Goal: Task Accomplishment & Management: Manage account settings

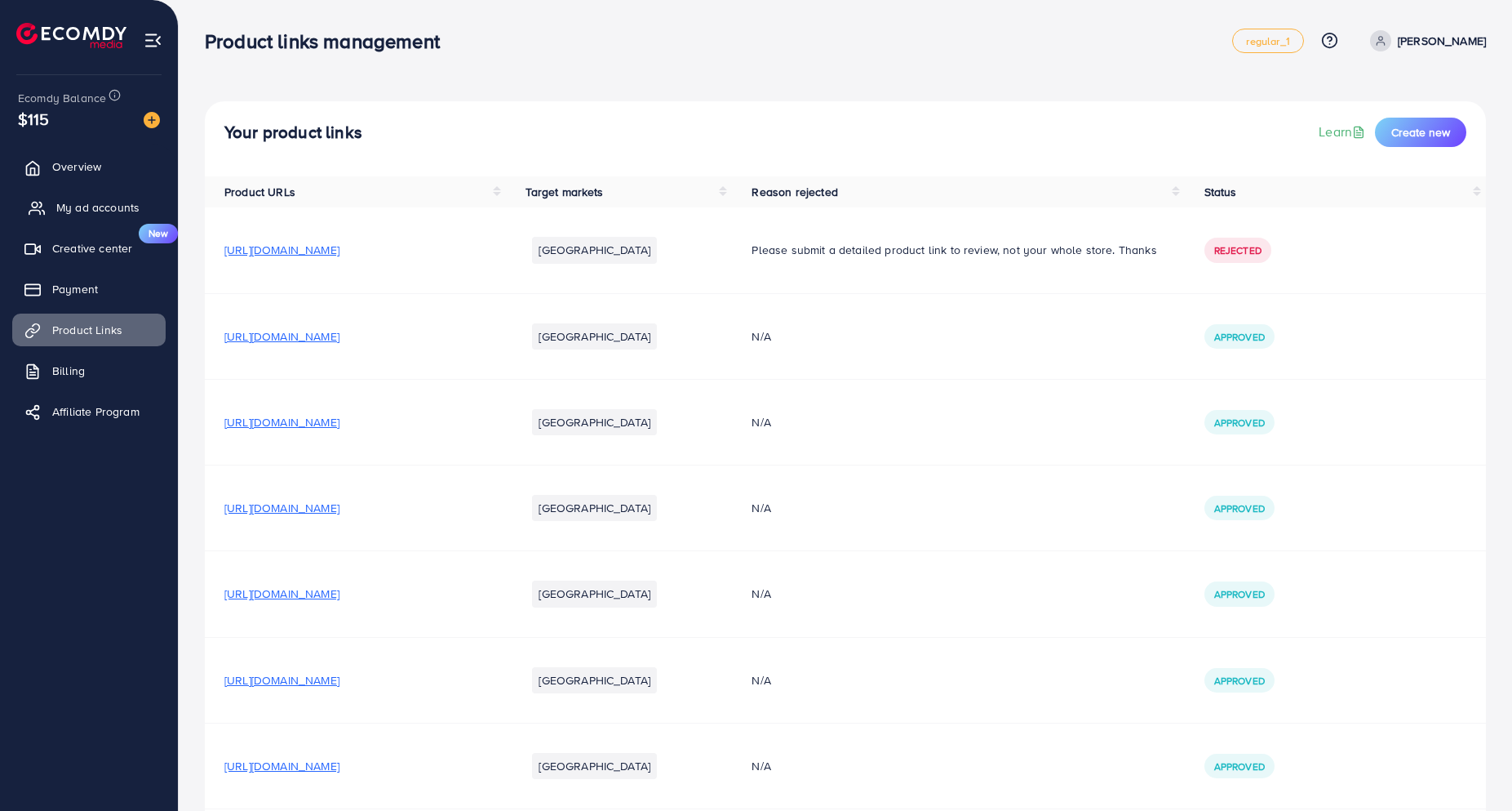
click at [91, 201] on span "My ad accounts" at bounding box center [97, 207] width 83 height 16
click at [84, 208] on span "My ad accounts" at bounding box center [97, 207] width 83 height 16
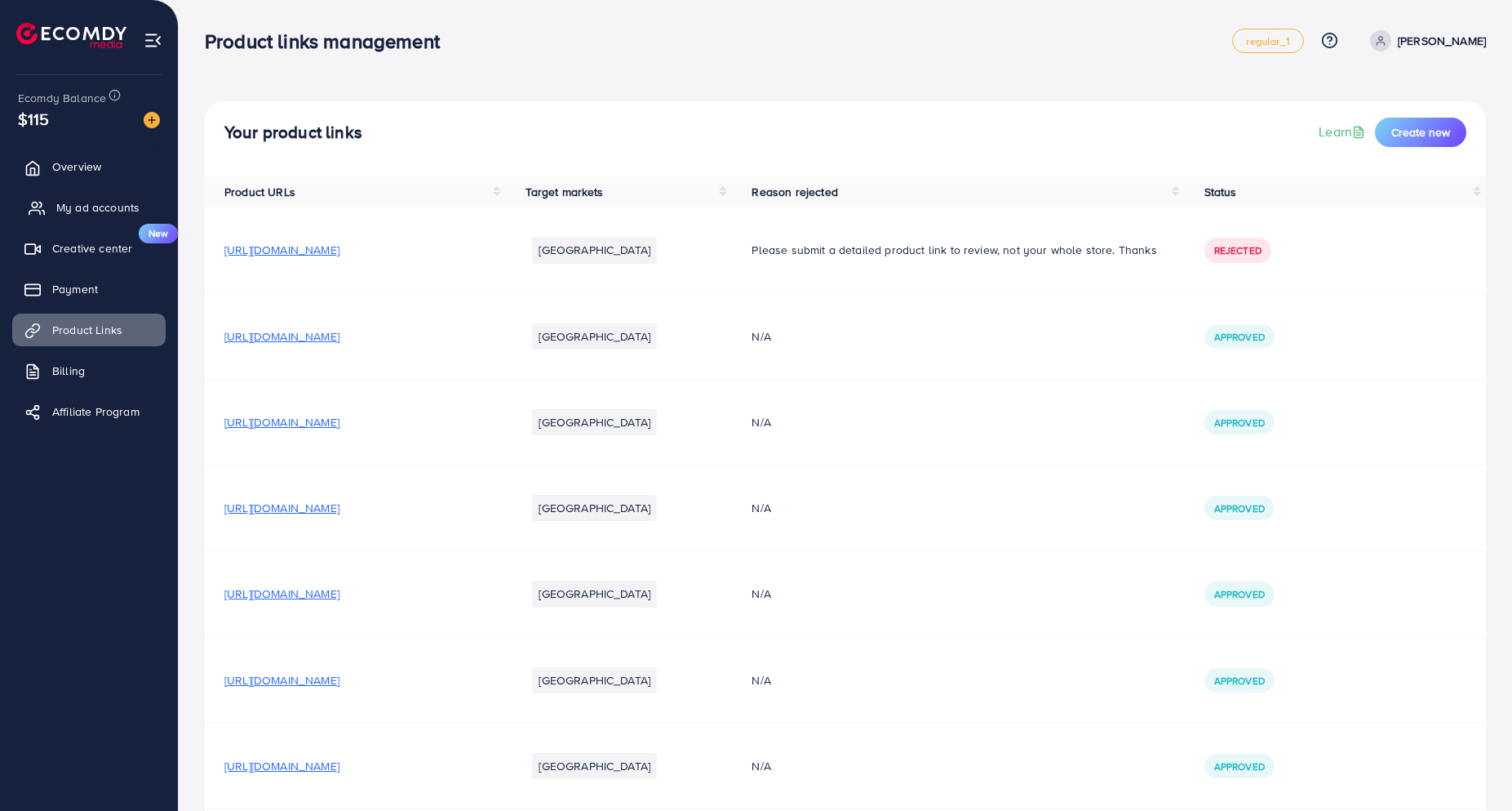
click at [84, 208] on span "My ad accounts" at bounding box center [97, 207] width 83 height 16
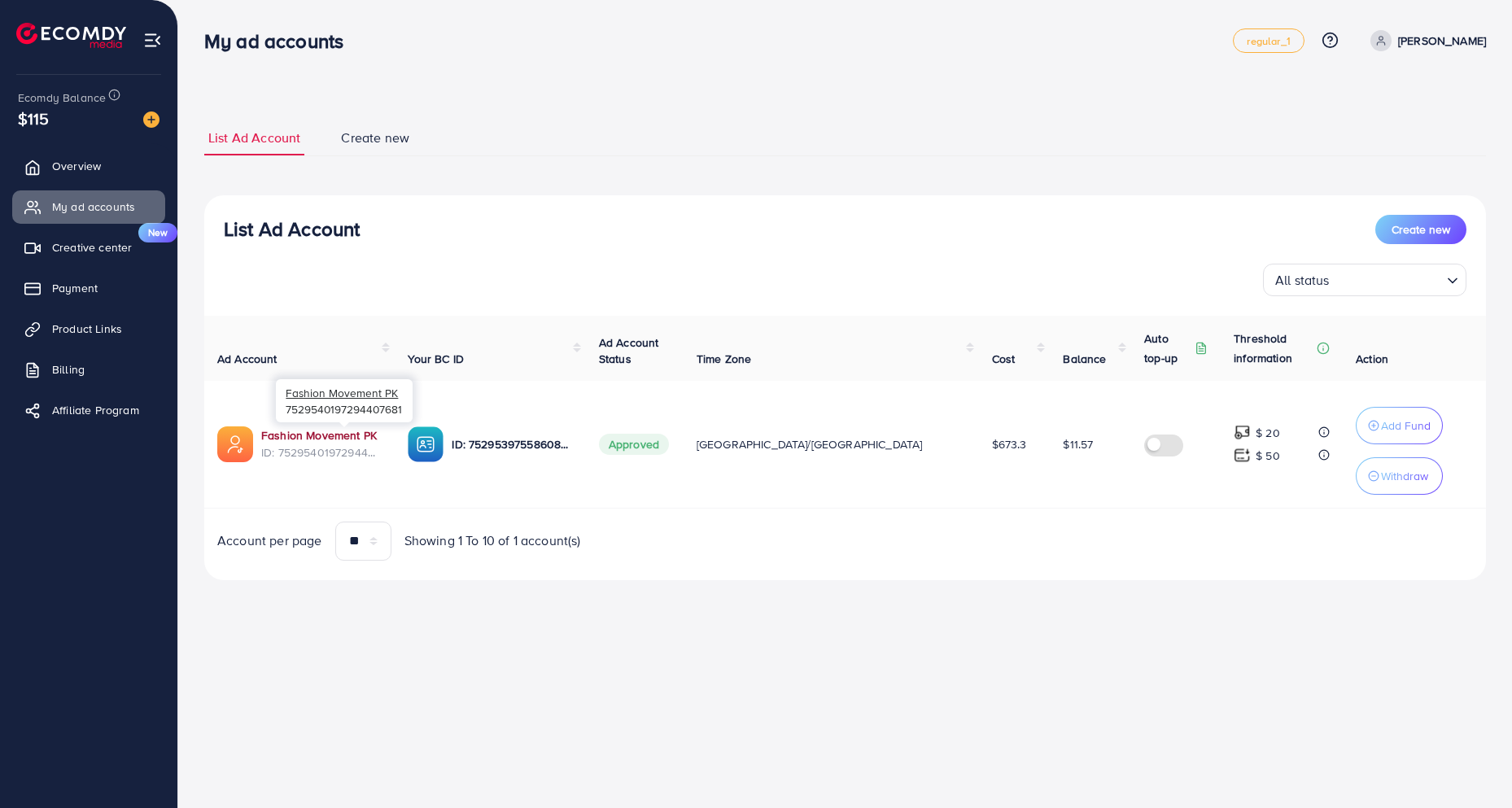
click at [337, 432] on link "Fashion Movement PK" at bounding box center [322, 435] width 120 height 16
drag, startPoint x: 736, startPoint y: 151, endPoint x: 376, endPoint y: 51, distance: 373.6
click at [716, 154] on ul "List Ad Account Create new" at bounding box center [845, 138] width 1282 height 36
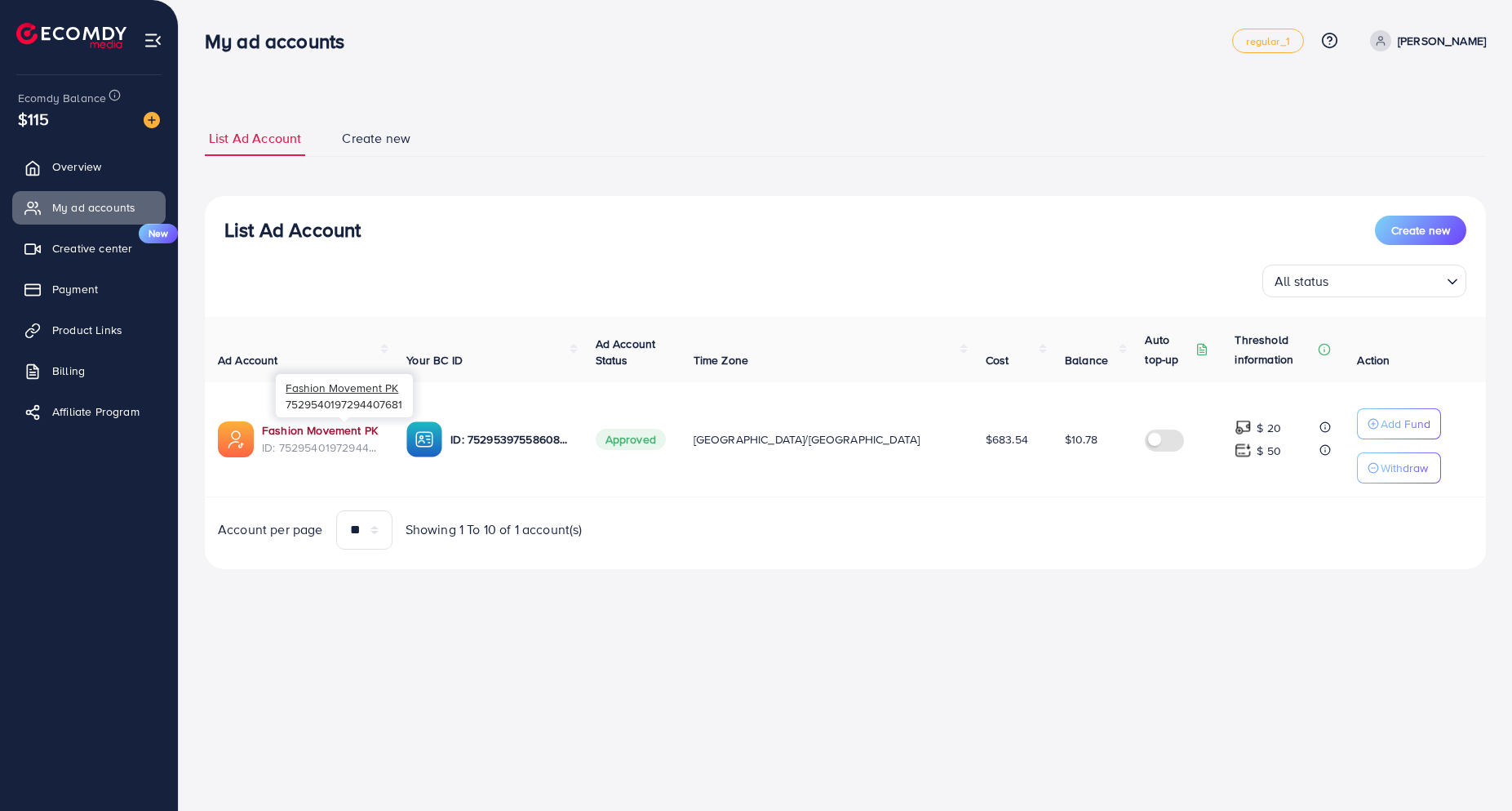
click at [344, 428] on link "Fashion Movement PK" at bounding box center [321, 430] width 118 height 16
